Goal: Information Seeking & Learning: Learn about a topic

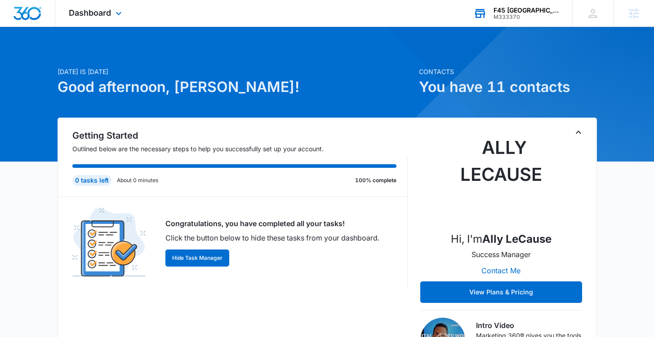
click at [529, 22] on div "F45 Fort [PERSON_NAME] M333370 Your Accounts View All" at bounding box center [516, 13] width 112 height 27
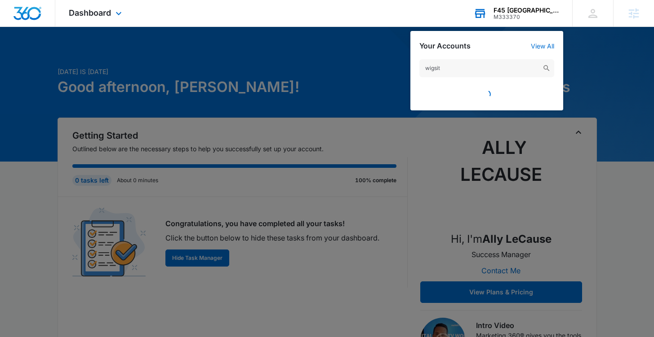
type input "wigsite"
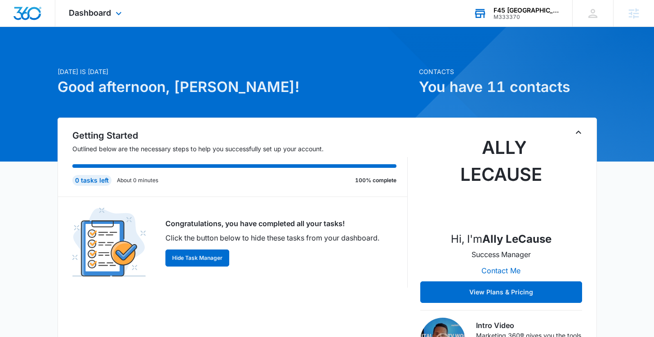
click at [521, 8] on div "F45 [GEOGRAPHIC_DATA][PERSON_NAME]" at bounding box center [526, 10] width 66 height 7
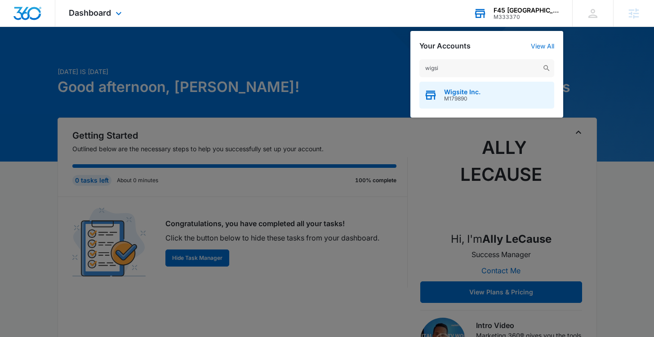
type input "wigsi"
click at [457, 98] on span "M179890" at bounding box center [462, 99] width 36 height 6
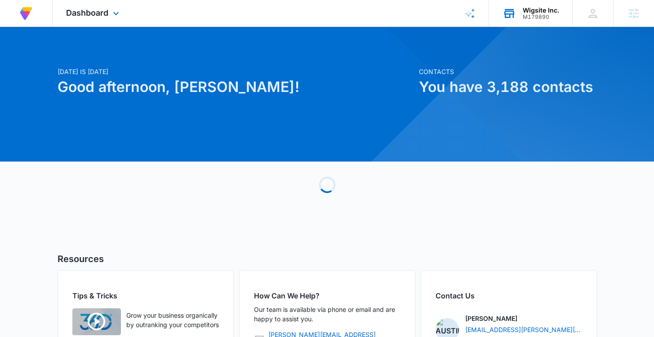
click at [104, 18] on div "Dashboard Apps Reputation Forms CRM Email Social Payments Content Ads Intellige…" at bounding box center [94, 13] width 82 height 27
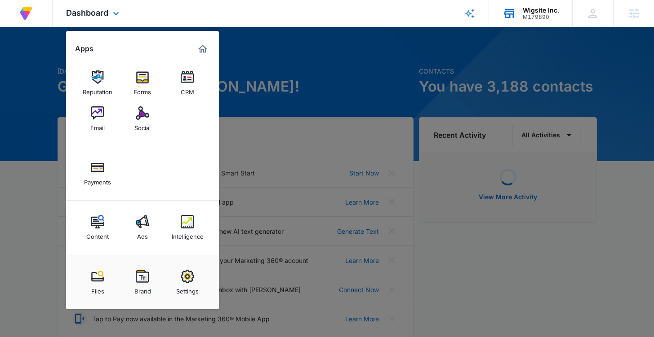
scroll to position [2, 0]
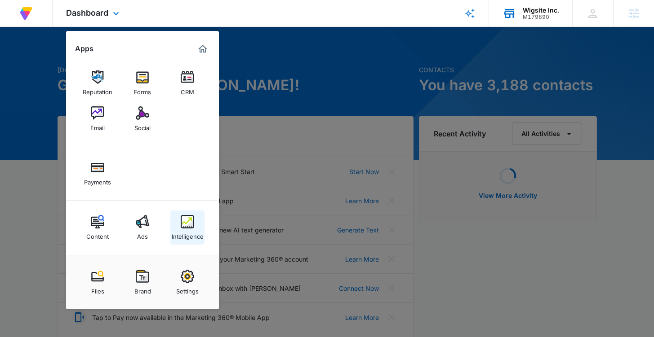
click at [189, 222] on img at bounding box center [187, 221] width 13 height 13
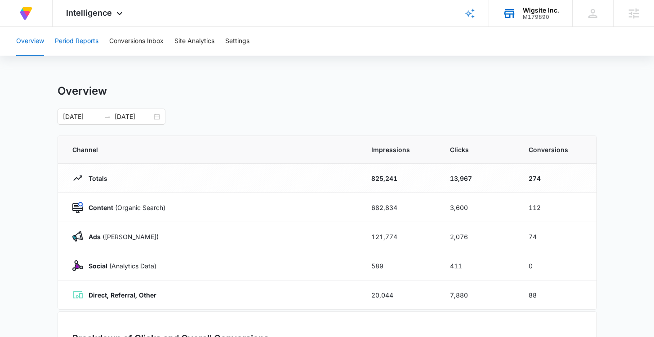
click at [83, 43] on button "Period Reports" at bounding box center [77, 41] width 44 height 29
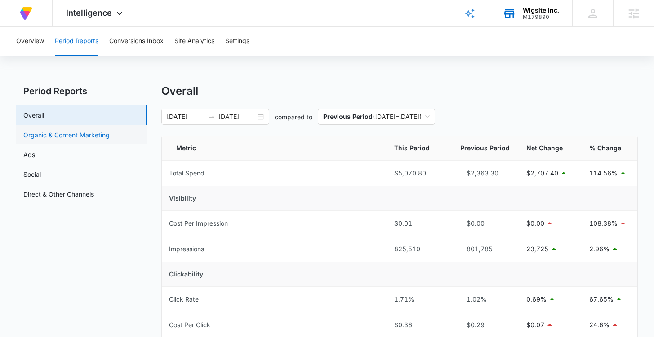
click at [87, 140] on link "Organic & Content Marketing" at bounding box center [66, 134] width 86 height 9
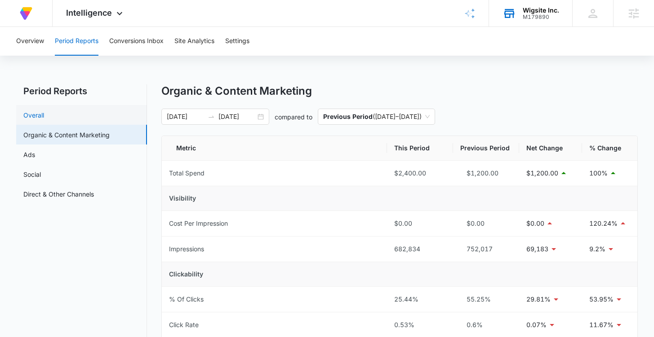
click at [44, 114] on link "Overall" at bounding box center [33, 115] width 21 height 9
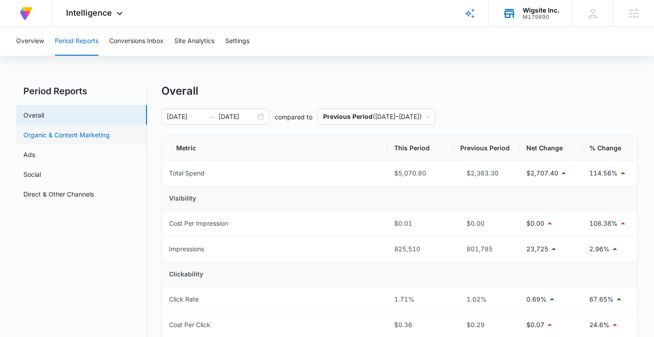
click at [56, 137] on link "Organic & Content Marketing" at bounding box center [66, 134] width 86 height 9
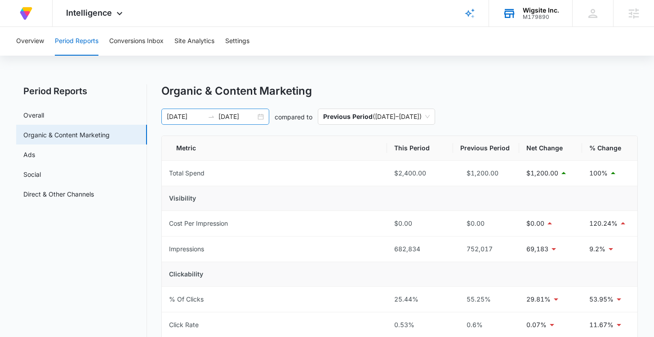
click at [221, 122] on div "05/01/2025 08/13/2025" at bounding box center [215, 117] width 108 height 16
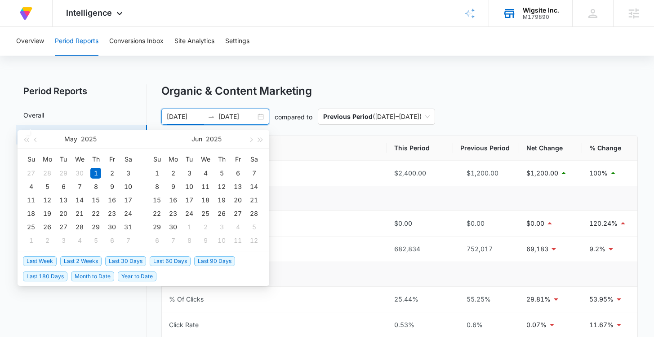
click at [164, 263] on span "Last 60 Days" at bounding box center [170, 262] width 41 height 10
type input "07/06/2025"
type input "09/04/2025"
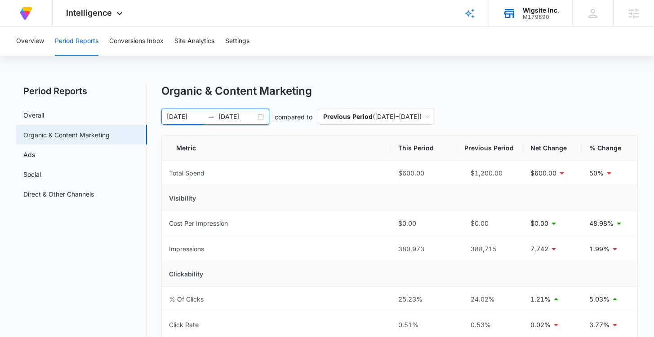
click at [220, 122] on div "07/06/2025 09/04/2025" at bounding box center [215, 117] width 108 height 16
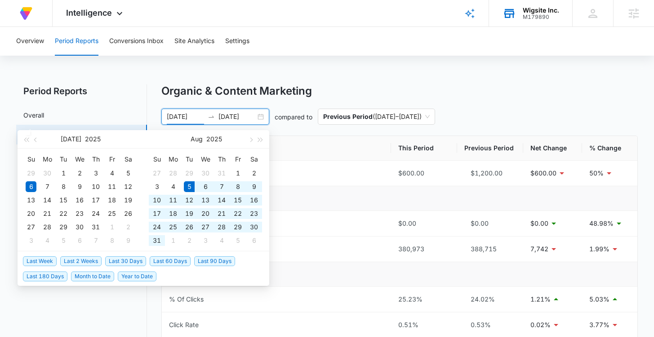
click at [126, 261] on span "Last 30 Days" at bounding box center [125, 262] width 41 height 10
type input "08/05/2025"
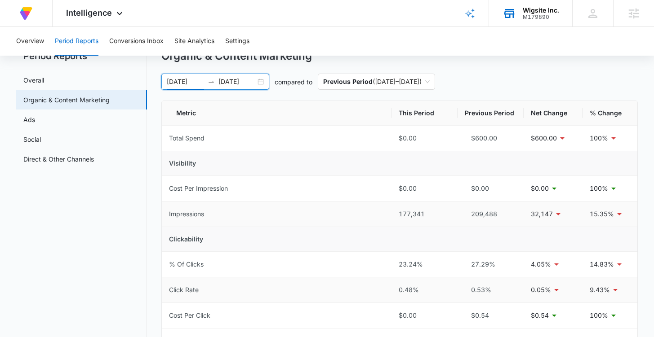
scroll to position [31, 0]
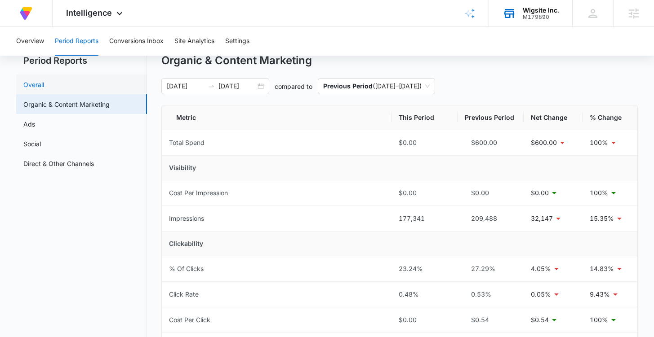
click at [44, 84] on link "Overall" at bounding box center [33, 84] width 21 height 9
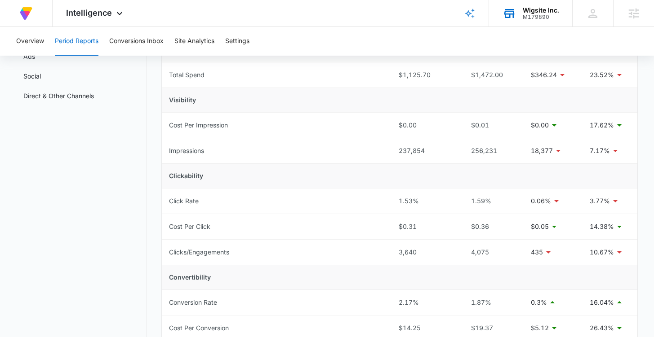
scroll to position [0, 0]
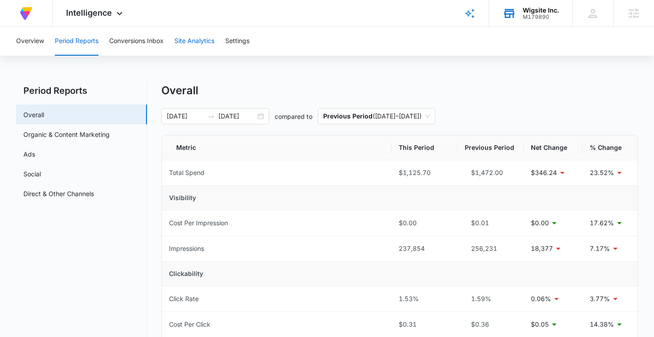
click at [186, 46] on button "Site Analytics" at bounding box center [194, 41] width 40 height 29
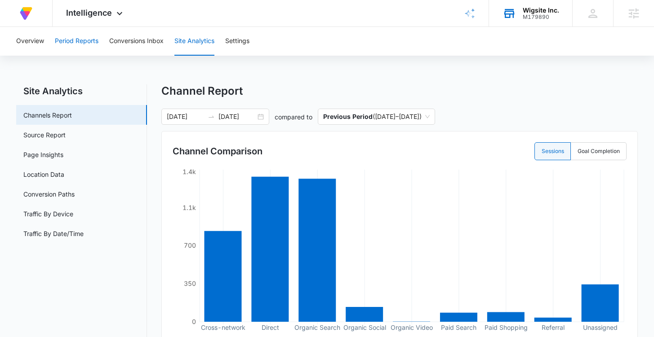
click at [66, 39] on button "Period Reports" at bounding box center [77, 41] width 44 height 29
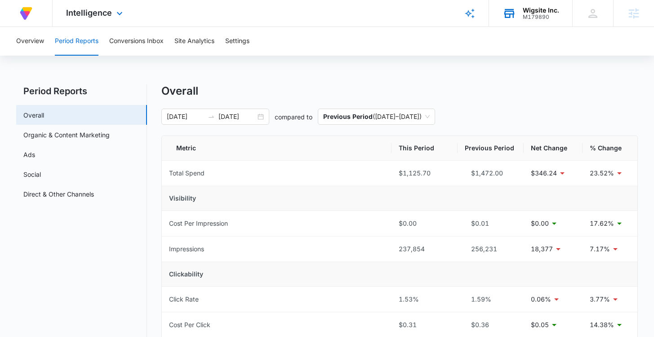
click at [101, 18] on div "Intelligence Apps Reputation Forms CRM Email Social Payments Content Ads Intell…" at bounding box center [96, 13] width 86 height 27
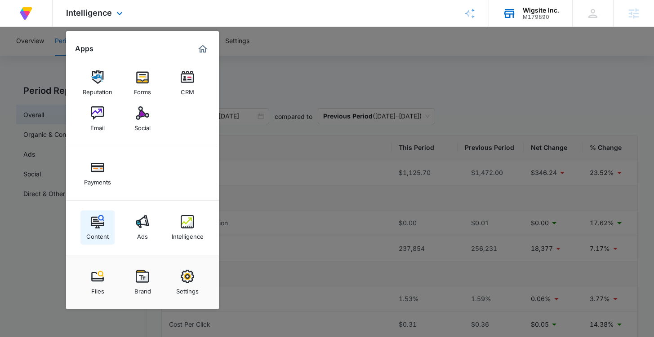
scroll to position [2, 0]
click at [106, 215] on link "Content" at bounding box center [97, 228] width 34 height 34
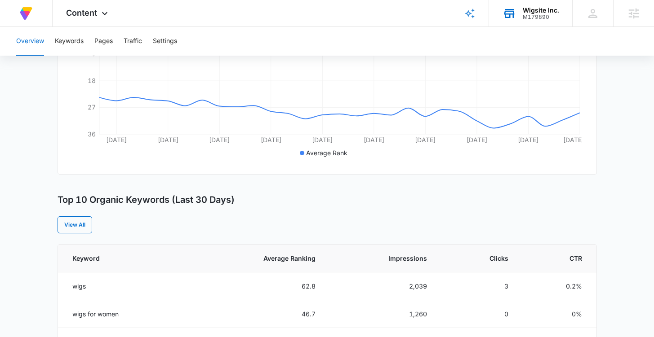
scroll to position [229, 0]
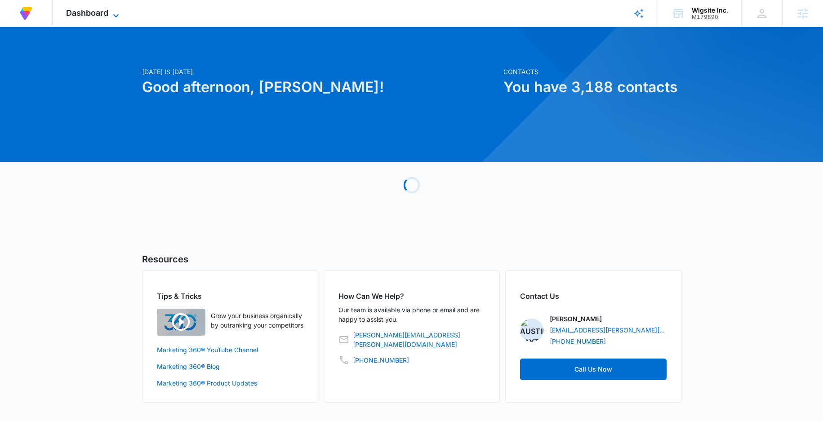
click at [114, 12] on icon at bounding box center [116, 15] width 11 height 11
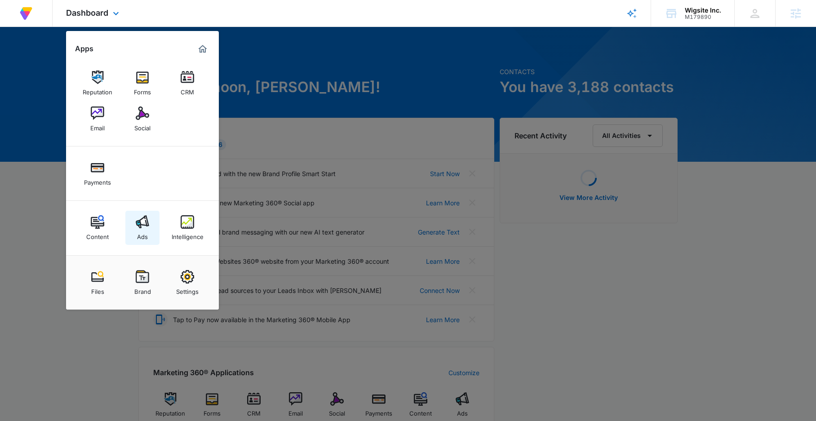
click at [136, 230] on link "Ads" at bounding box center [142, 228] width 34 height 34
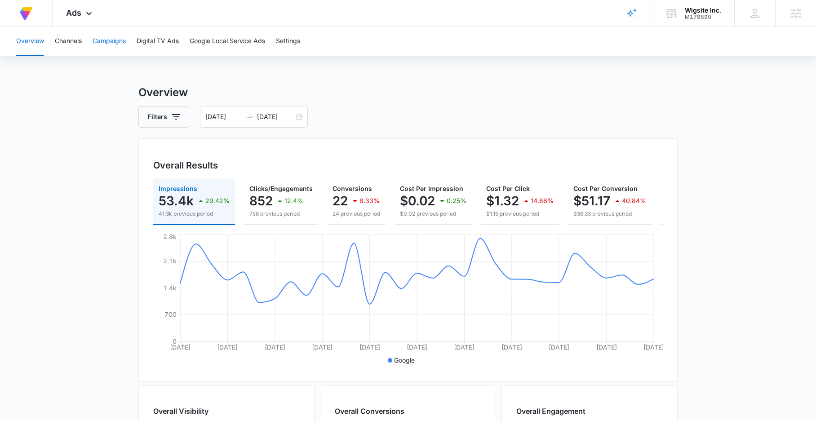
click at [107, 37] on button "Campaigns" at bounding box center [109, 41] width 33 height 29
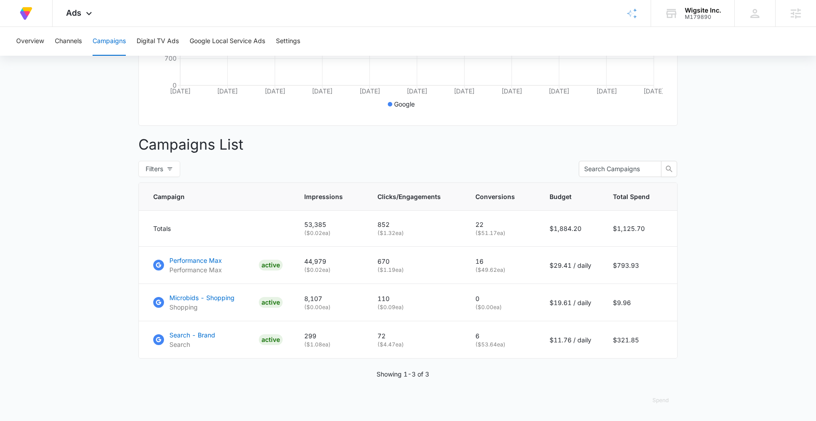
scroll to position [264, 0]
